Goal: Complete application form

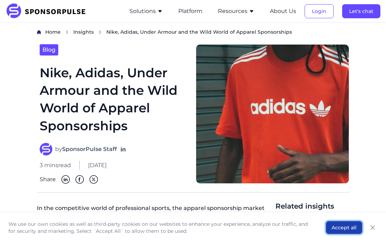
click at [340, 226] on button "Accept all" at bounding box center [344, 227] width 36 height 13
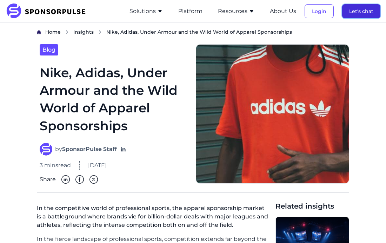
click at [364, 16] on button "Let's chat" at bounding box center [361, 11] width 38 height 14
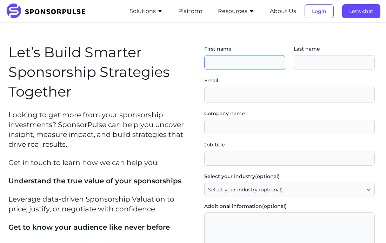
click at [232, 63] on input "First name" at bounding box center [244, 62] width 81 height 15
type input "zenna"
type input "[PERSON_NAME]"
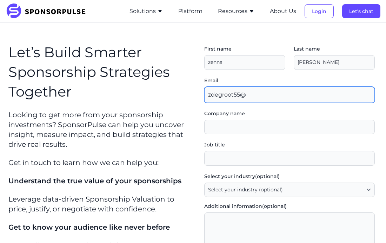
type input "[EMAIL_ADDRESS][DOMAIN_NAME]"
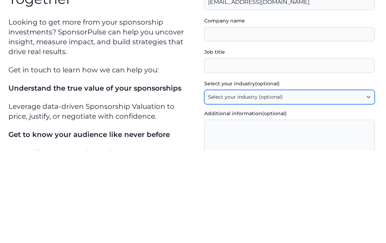
click at [337, 195] on select "Select your industry (optional) Agency / Consultant Automotive / Transportation…" at bounding box center [289, 189] width 171 height 15
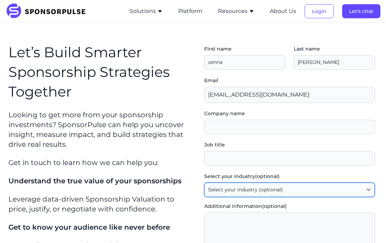
select select "Retail / Grocery"
click at [204, 182] on select "Select your industry (optional) Agency / Consultant Automotive / Transportation…" at bounding box center [289, 189] width 171 height 15
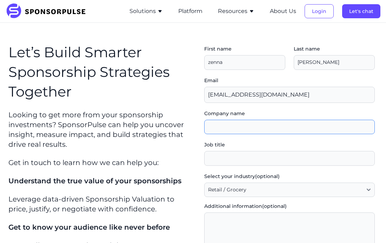
click at [300, 132] on input "Company name" at bounding box center [289, 127] width 171 height 15
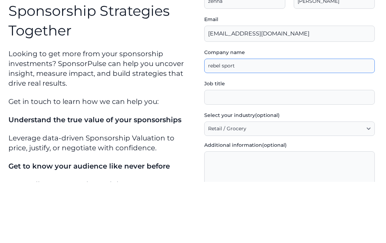
type input "rebel sport"
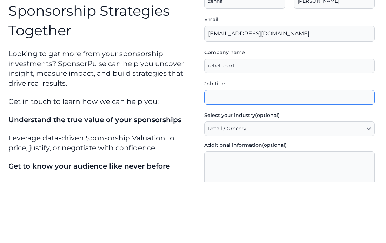
click at [330, 154] on input "Job title" at bounding box center [289, 158] width 171 height 15
type input "m"
type input "frontline staff"
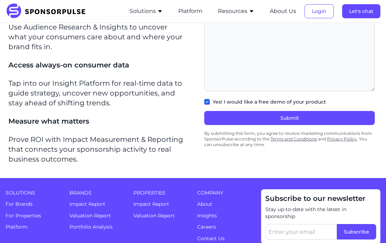
scroll to position [236, 0]
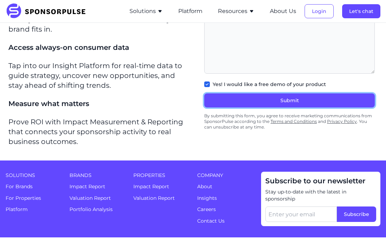
click at [306, 98] on button "Submit" at bounding box center [289, 100] width 171 height 14
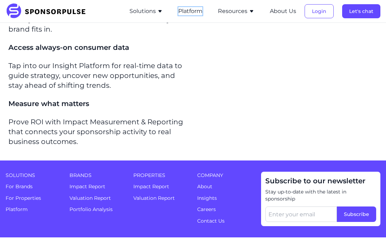
click at [202, 13] on button "Platform" at bounding box center [190, 11] width 24 height 8
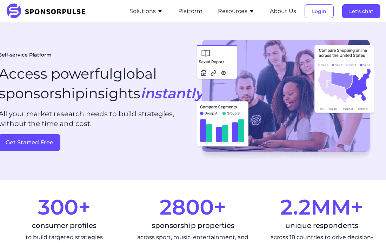
click at [250, 15] on button "Resources" at bounding box center [236, 11] width 36 height 8
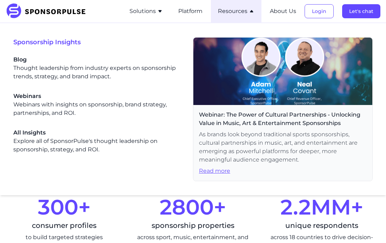
click at [156, 12] on button "Solutions" at bounding box center [145, 11] width 33 height 8
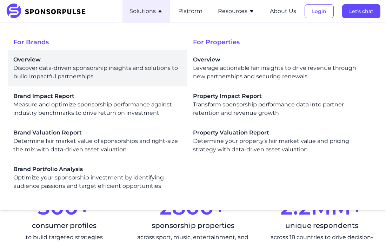
click at [81, 72] on div "Overview Discover data-driven sponsorship insights and solutions to build impac…" at bounding box center [97, 67] width 168 height 25
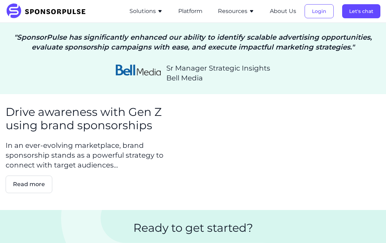
scroll to position [1195, 0]
